Goal: Information Seeking & Learning: Learn about a topic

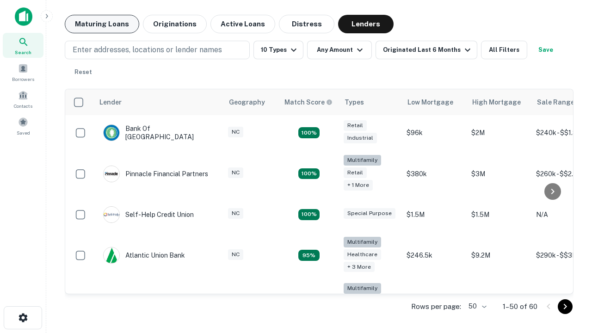
click at [102, 24] on button "Maturing Loans" at bounding box center [102, 24] width 74 height 19
